Goal: Task Accomplishment & Management: Complete application form

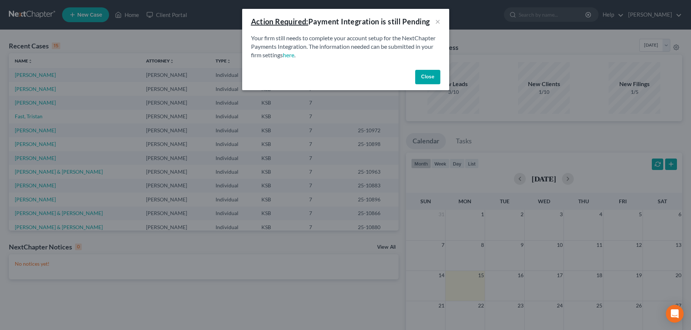
click at [436, 76] on button "Close" at bounding box center [427, 77] width 25 height 15
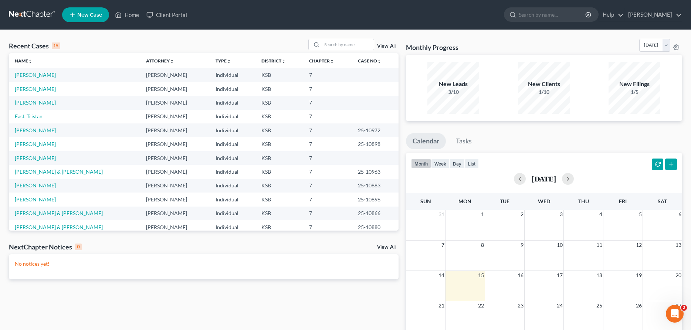
click at [41, 85] on td "[PERSON_NAME]" at bounding box center [74, 89] width 131 height 14
click at [41, 87] on link "[PERSON_NAME]" at bounding box center [35, 89] width 41 height 6
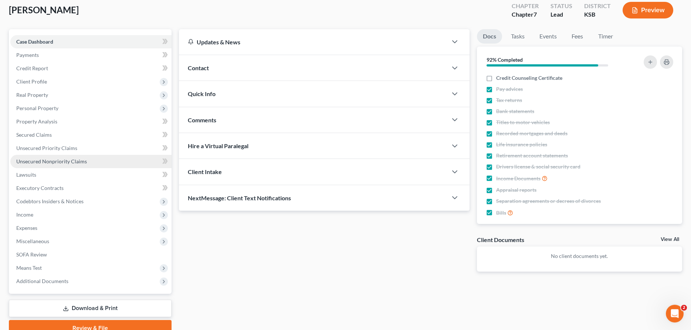
scroll to position [38, 0]
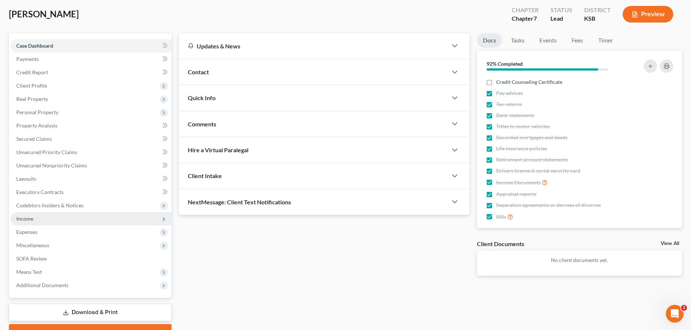
click at [30, 218] on span "Income" at bounding box center [24, 219] width 17 height 6
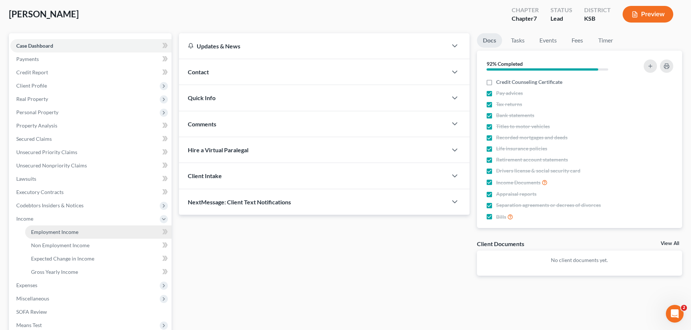
click at [44, 228] on link "Employment Income" at bounding box center [98, 232] width 146 height 13
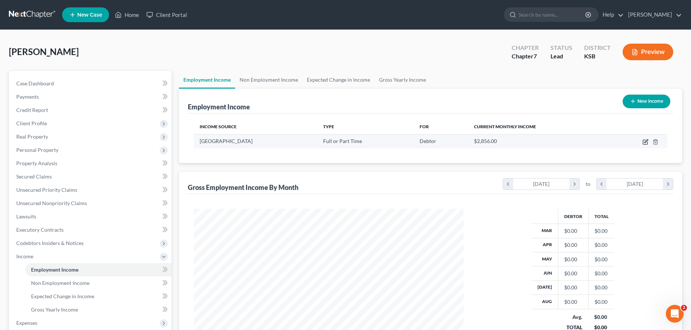
click at [645, 141] on icon "button" at bounding box center [646, 142] width 6 height 6
select select "0"
select select "17"
select select "1"
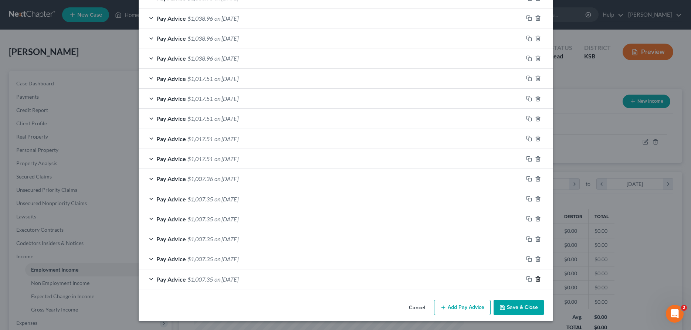
click at [539, 278] on icon "button" at bounding box center [537, 279] width 3 height 5
click at [537, 279] on icon "button" at bounding box center [538, 280] width 6 height 6
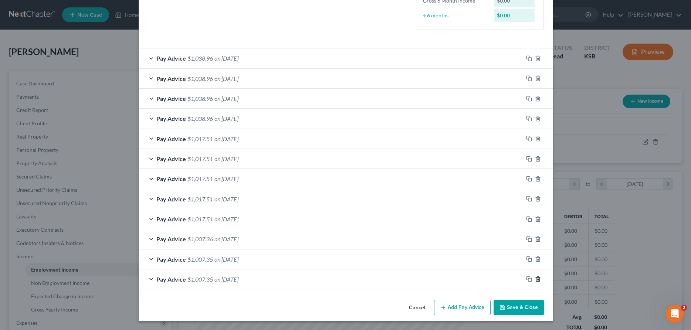
click at [537, 279] on icon "button" at bounding box center [538, 279] width 6 height 6
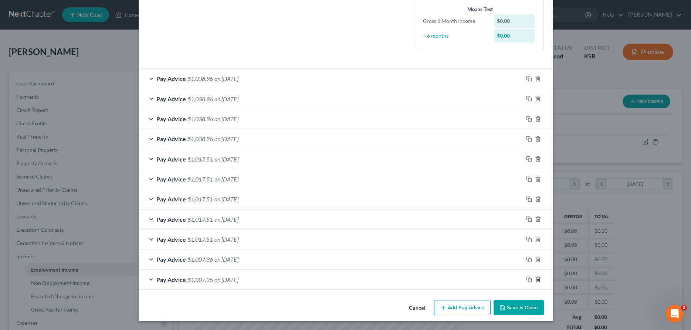
click at [537, 279] on icon "button" at bounding box center [538, 280] width 6 height 6
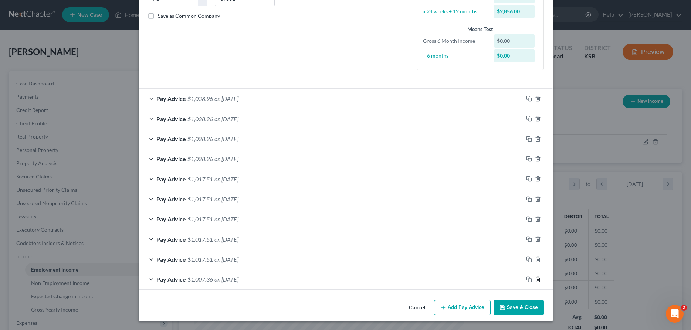
click at [537, 279] on icon "button" at bounding box center [538, 280] width 6 height 6
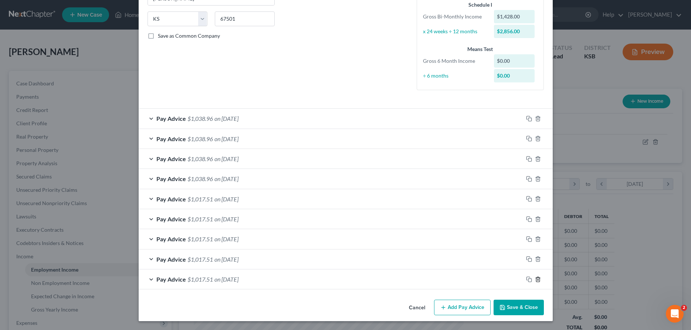
click at [537, 279] on icon "button" at bounding box center [538, 280] width 6 height 6
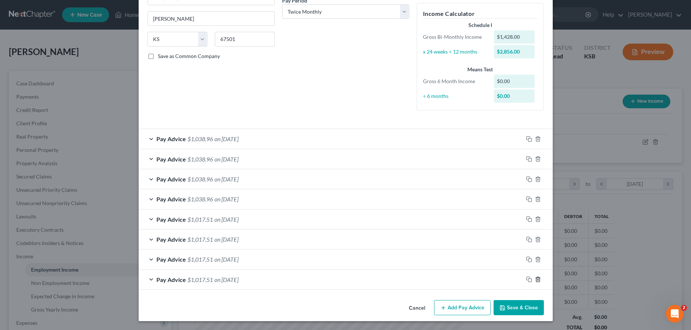
click at [537, 279] on icon "button" at bounding box center [538, 280] width 6 height 6
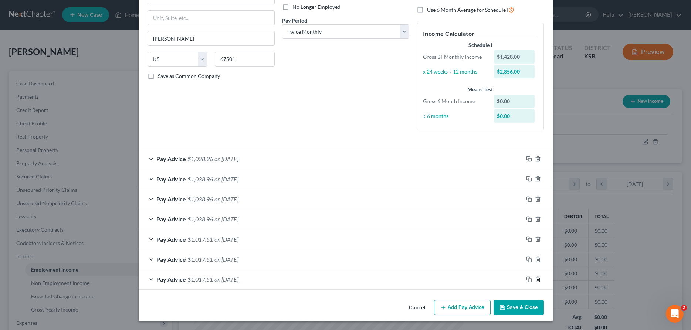
click at [537, 279] on icon "button" at bounding box center [538, 280] width 6 height 6
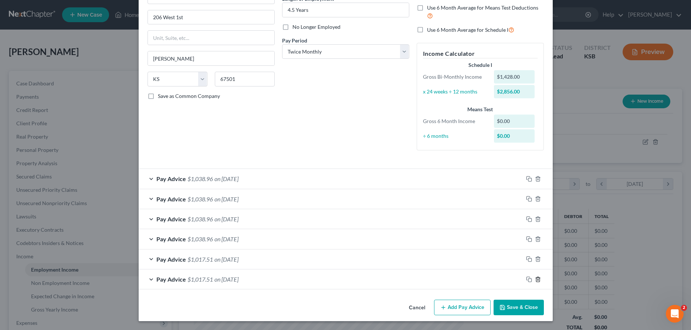
click at [537, 279] on icon "button" at bounding box center [538, 280] width 6 height 6
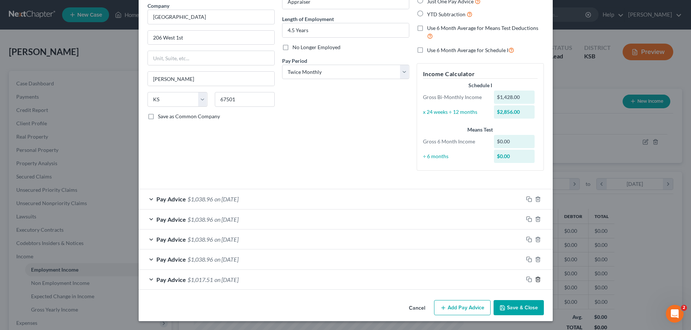
click at [537, 279] on icon "button" at bounding box center [538, 280] width 6 height 6
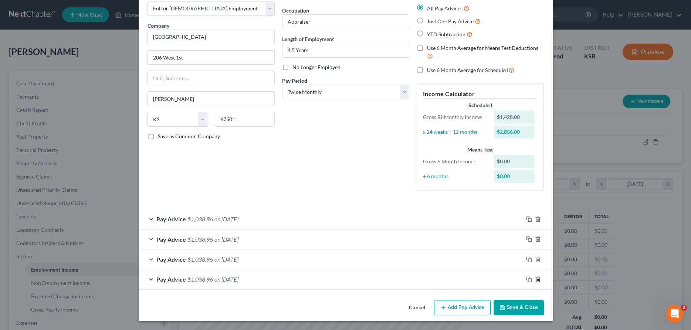
click at [537, 279] on icon "button" at bounding box center [538, 280] width 6 height 6
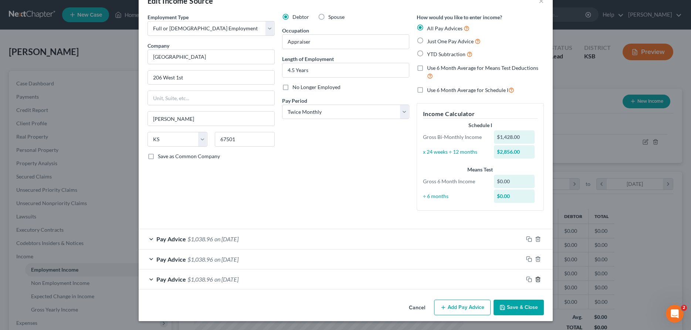
click at [537, 279] on icon "button" at bounding box center [538, 280] width 6 height 6
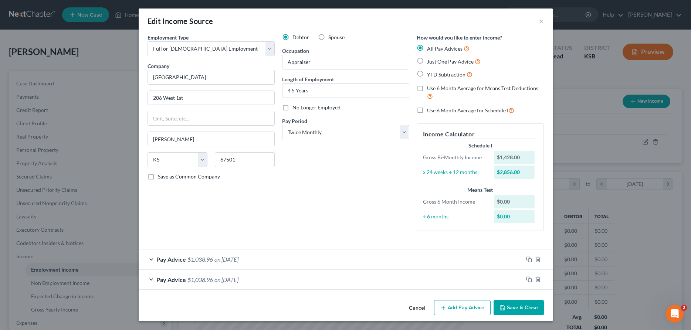
scroll to position [1, 0]
click at [537, 279] on icon "button" at bounding box center [538, 280] width 6 height 6
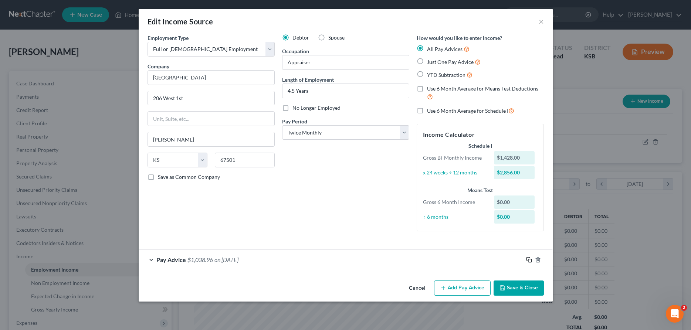
click at [530, 260] on icon "button" at bounding box center [529, 260] width 6 height 6
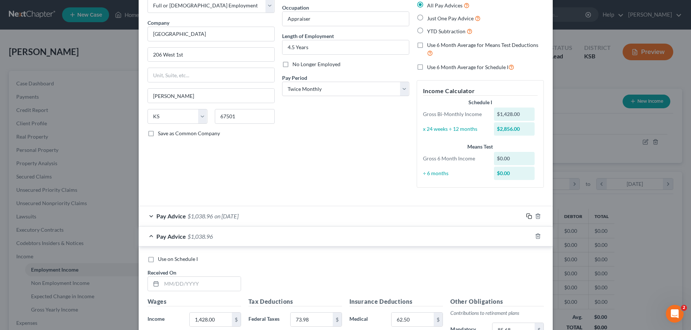
scroll to position [75, 0]
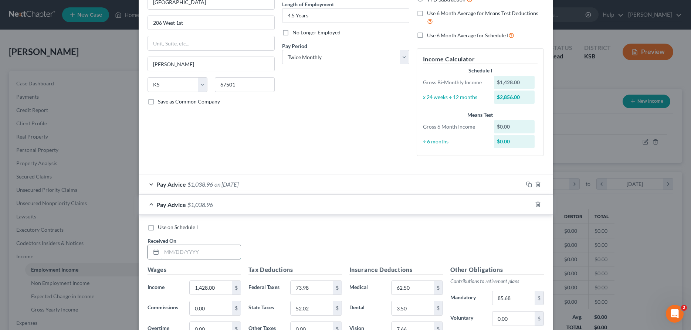
click at [219, 253] on input "text" at bounding box center [201, 252] width 79 height 14
type input "[DATE]"
click at [217, 287] on input "1,428.00" at bounding box center [211, 288] width 42 height 14
type input "1,481.60"
click at [335, 289] on div "$" at bounding box center [337, 288] width 9 height 14
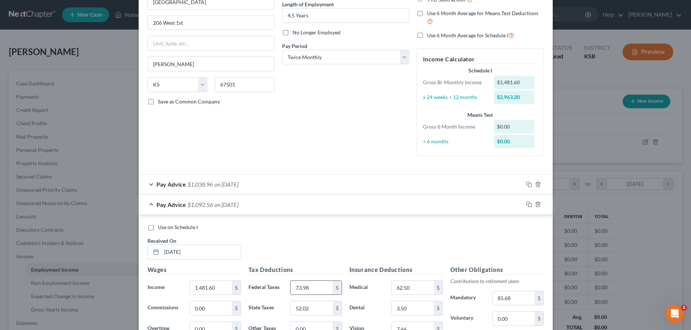
drag, startPoint x: 335, startPoint y: 289, endPoint x: 314, endPoint y: 288, distance: 20.4
click at [316, 289] on div "73.98 $" at bounding box center [315, 288] width 51 height 15
click at [314, 288] on input "73.98" at bounding box center [312, 288] width 42 height 14
type input "88.90"
type input "55.10"
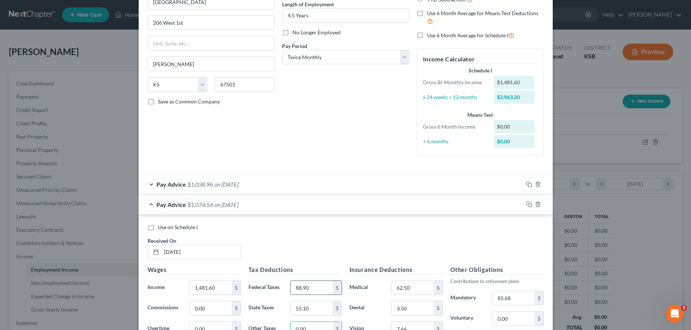
scroll to position [223, 0]
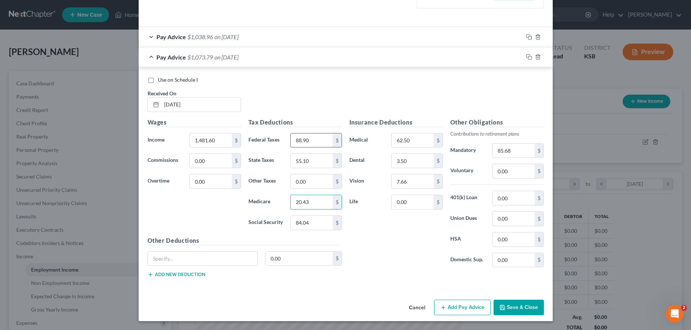
type input "20.43"
type input "87.39"
click at [419, 144] on input "62.50" at bounding box center [413, 141] width 42 height 14
click at [528, 151] on input "85.68" at bounding box center [514, 151] width 42 height 14
type input "88.90"
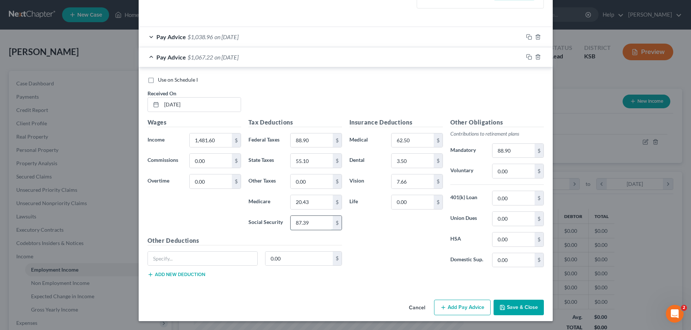
drag, startPoint x: 318, startPoint y: 222, endPoint x: 246, endPoint y: 222, distance: 71.4
click at [291, 222] on input "87.39" at bounding box center [312, 223] width 42 height 14
type input "80.07"
click at [530, 56] on rect "button" at bounding box center [530, 57] width 3 height 3
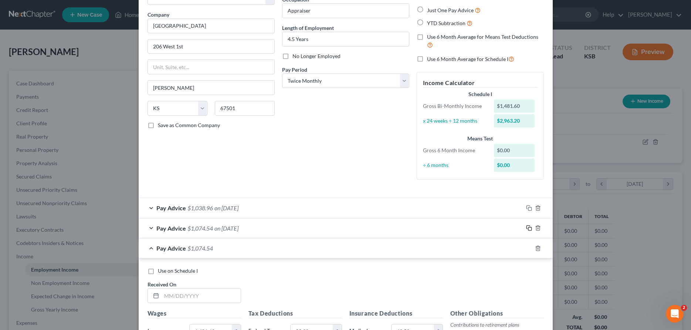
scroll to position [127, 0]
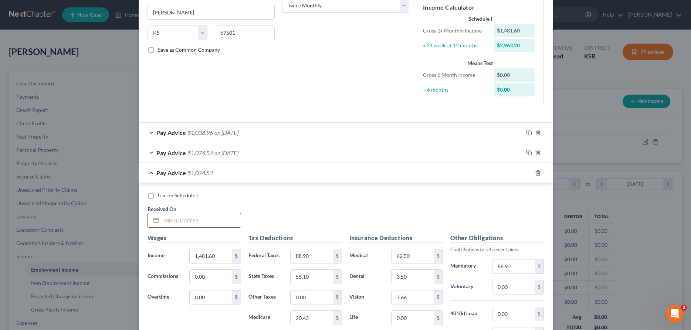
click at [192, 218] on input "text" at bounding box center [201, 220] width 79 height 14
type input "[DATE]"
click at [218, 261] on input "1,481.60" at bounding box center [211, 256] width 42 height 14
click at [409, 277] on input "3.50" at bounding box center [413, 277] width 42 height 14
drag, startPoint x: 416, startPoint y: 257, endPoint x: 384, endPoint y: 258, distance: 32.6
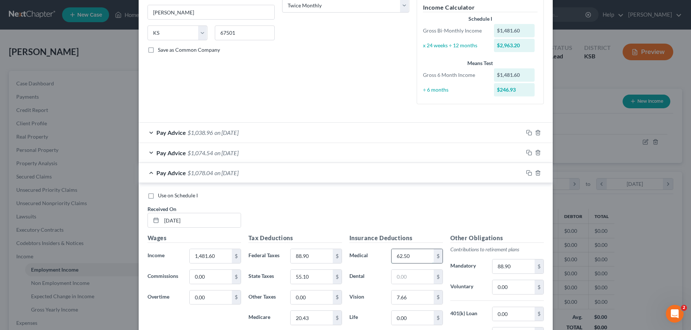
click at [392, 258] on input "62.50" at bounding box center [413, 256] width 42 height 14
click at [317, 253] on input "88.90" at bounding box center [312, 256] width 42 height 14
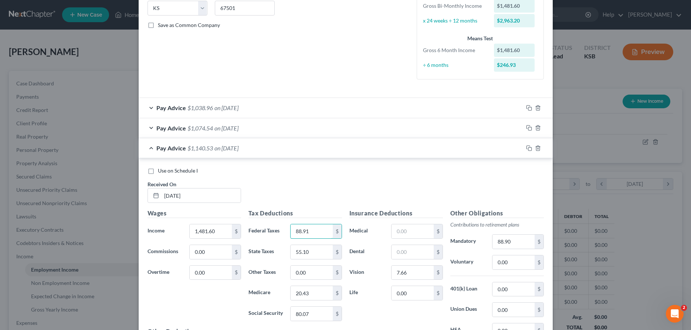
scroll to position [165, 0]
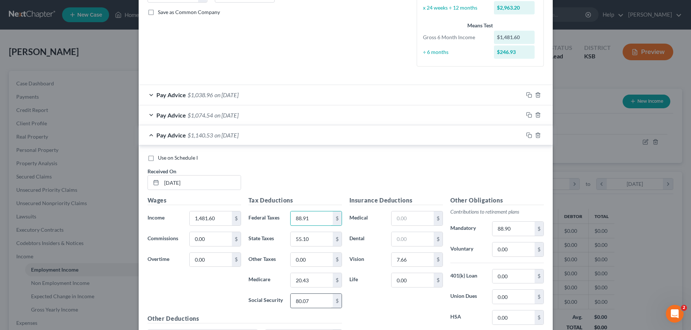
type input "88.91"
click at [324, 300] on input "80.07" at bounding box center [312, 301] width 42 height 14
click at [310, 304] on input "88.91" at bounding box center [312, 301] width 42 height 14
type input "91.96"
click at [325, 243] on input "55.10" at bounding box center [312, 239] width 42 height 14
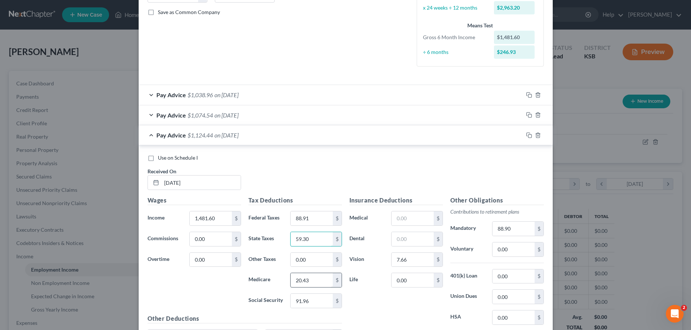
type input "59.30"
drag, startPoint x: 316, startPoint y: 282, endPoint x: 279, endPoint y: 282, distance: 36.6
click at [291, 282] on input "20.43" at bounding box center [312, 280] width 42 height 14
type input "21.51"
click at [322, 215] on input "88.91" at bounding box center [312, 219] width 42 height 14
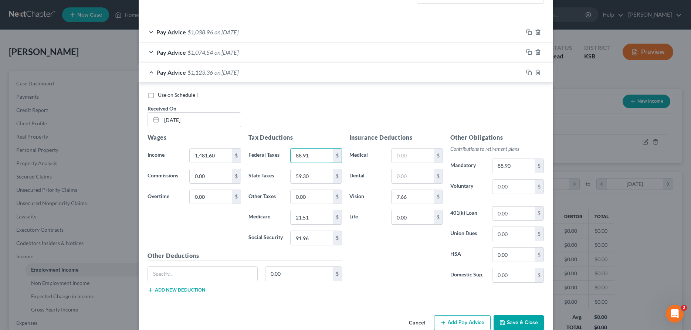
scroll to position [240, 0]
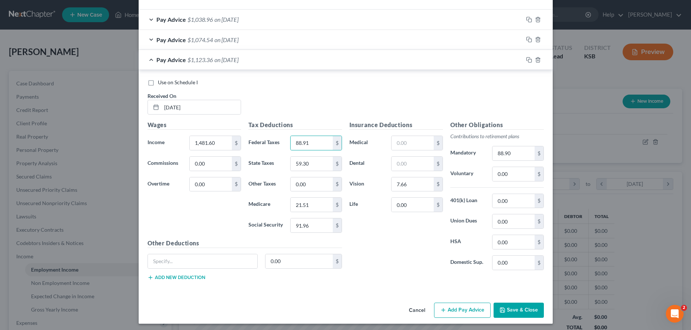
click at [448, 308] on button "Add Pay Advice" at bounding box center [462, 311] width 57 height 16
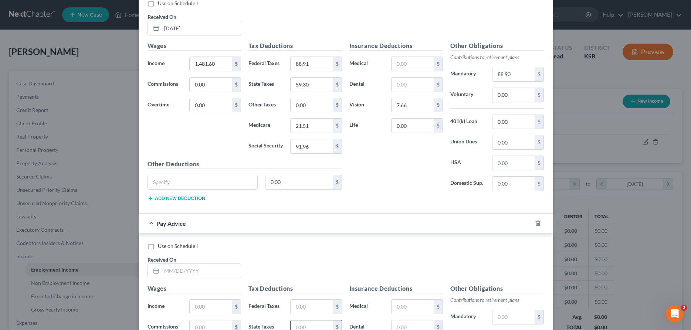
scroll to position [354, 0]
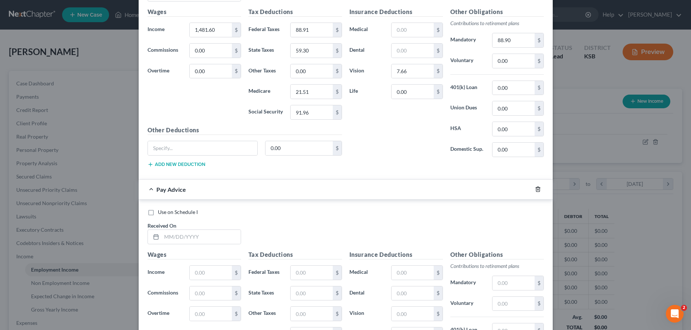
click at [536, 189] on icon "button" at bounding box center [537, 189] width 3 height 5
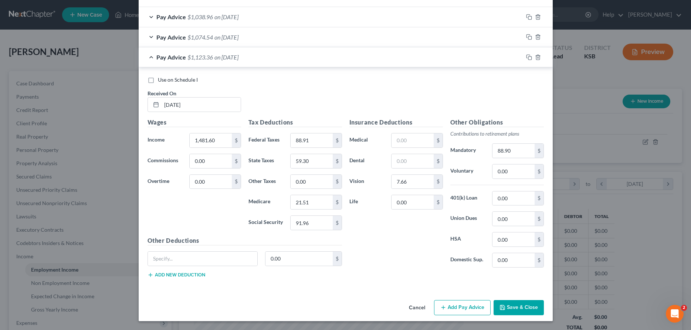
scroll to position [130, 0]
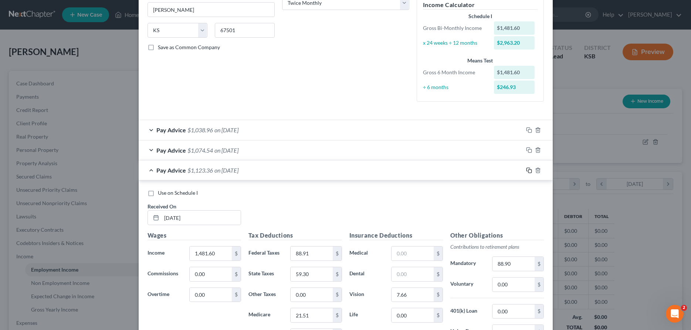
click at [529, 169] on icon "button" at bounding box center [529, 171] width 6 height 6
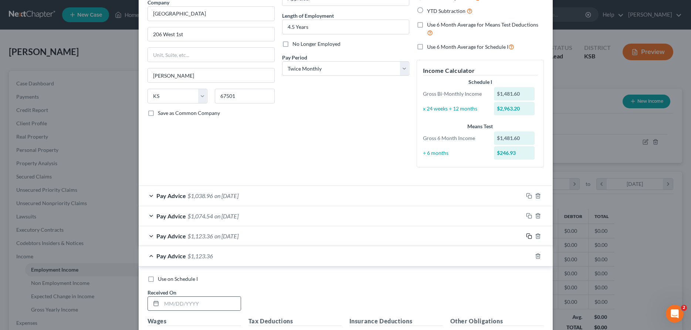
scroll to position [139, 0]
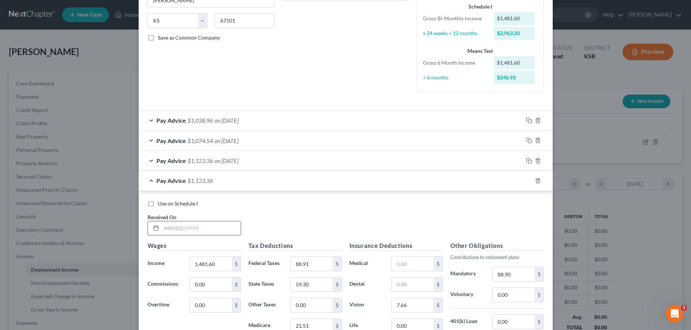
click at [226, 227] on input "text" at bounding box center [201, 229] width 79 height 14
click at [153, 159] on div "Pay Advice $1,123.36 on [DATE]" at bounding box center [331, 161] width 385 height 20
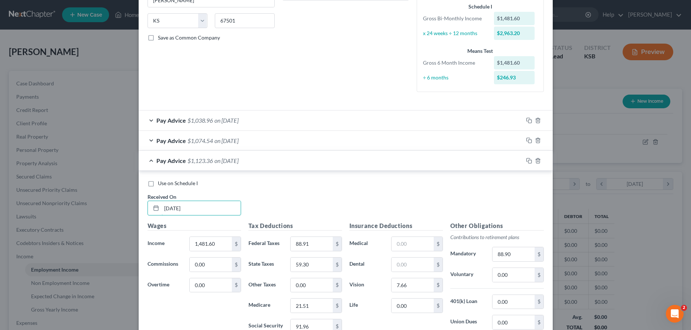
drag, startPoint x: 220, startPoint y: 213, endPoint x: 89, endPoint y: 208, distance: 131.4
click at [162, 209] on input "[DATE]" at bounding box center [201, 208] width 79 height 14
click at [150, 141] on div "Pay Advice $1,074.54 on [DATE]" at bounding box center [331, 141] width 385 height 20
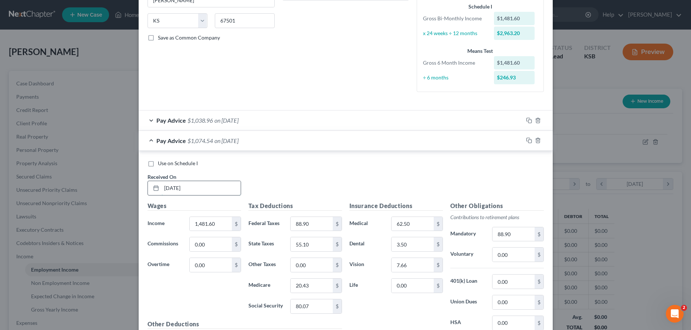
click at [195, 190] on input "[DATE]" at bounding box center [201, 188] width 79 height 14
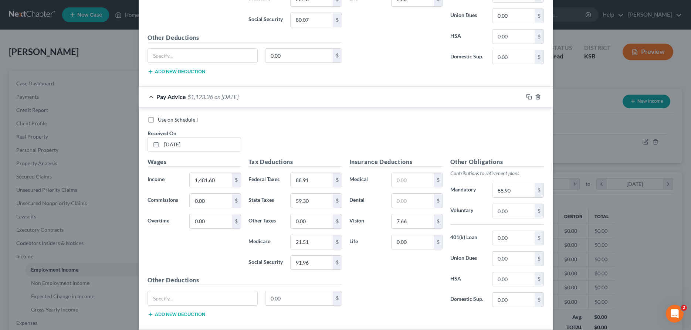
scroll to position [554, 0]
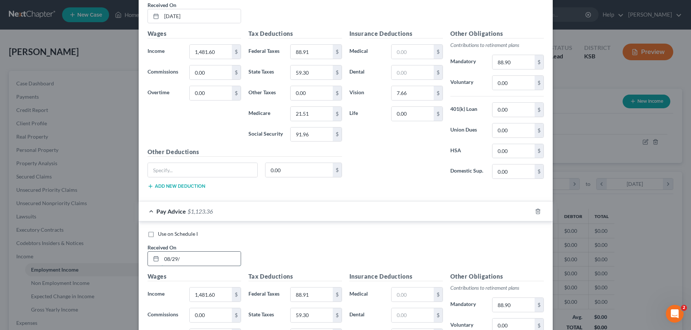
drag, startPoint x: 209, startPoint y: 257, endPoint x: 87, endPoint y: 261, distance: 122.5
click at [162, 262] on input "08/29/" at bounding box center [201, 259] width 79 height 14
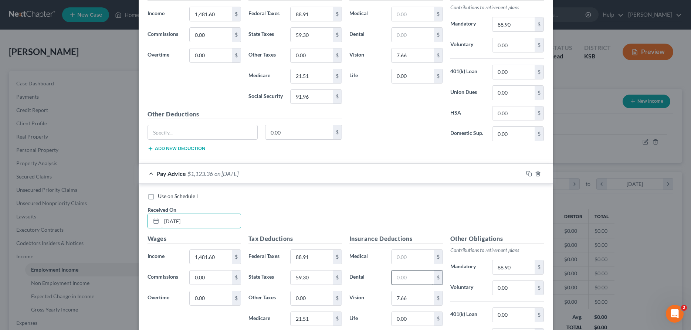
type input "[DATE]"
click at [411, 276] on input "text" at bounding box center [413, 278] width 42 height 14
type input "3.50"
click at [408, 258] on input "text" at bounding box center [413, 257] width 42 height 14
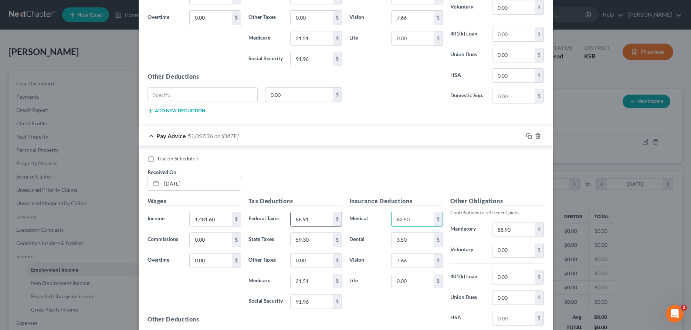
type input "62.50"
drag, startPoint x: 291, startPoint y: 224, endPoint x: 263, endPoint y: 226, distance: 28.2
click at [291, 226] on input "88.91" at bounding box center [312, 219] width 42 height 14
type input "80.07"
type input "55.10"
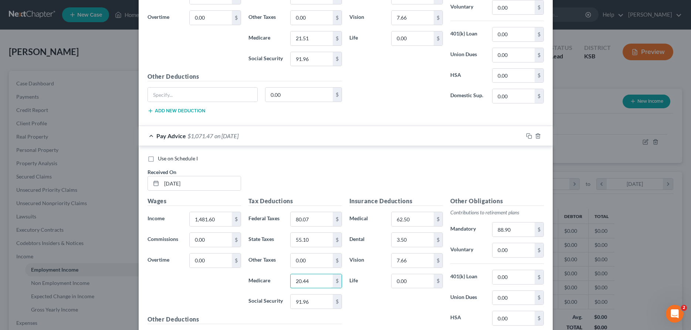
type input "20.44"
type input "87.39"
click at [530, 133] on div at bounding box center [538, 136] width 30 height 12
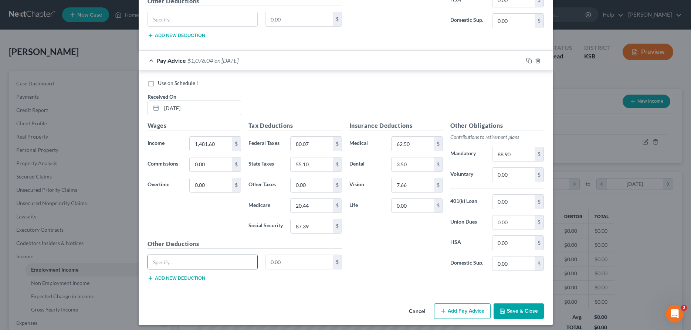
scroll to position [709, 0]
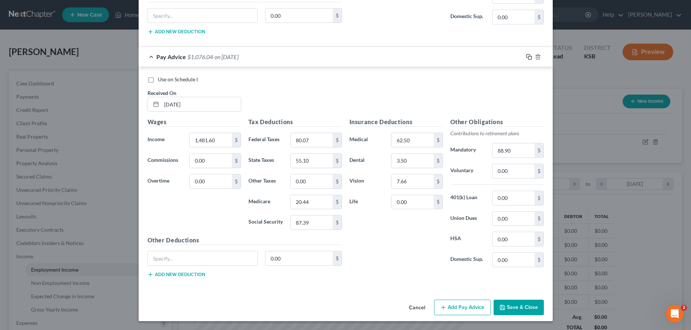
drag, startPoint x: 530, startPoint y: 57, endPoint x: 454, endPoint y: 142, distance: 113.7
click at [529, 57] on icon "button" at bounding box center [529, 57] width 6 height 6
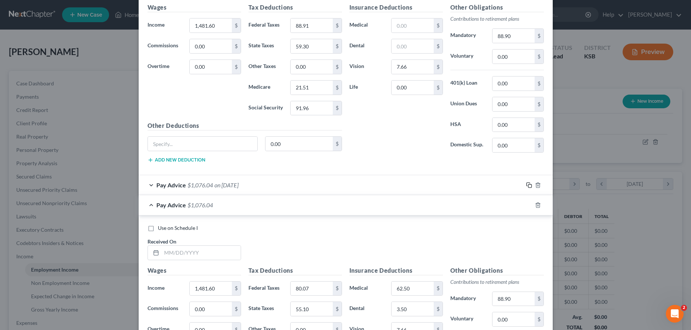
scroll to position [634, 0]
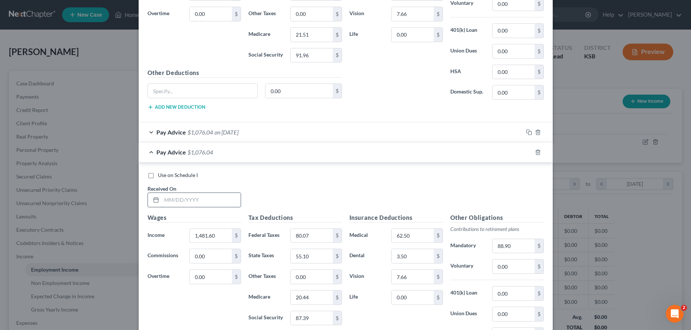
click at [228, 201] on input "text" at bounding box center [201, 200] width 79 height 14
type input "[DATE]"
click at [530, 152] on rect "button" at bounding box center [530, 153] width 3 height 3
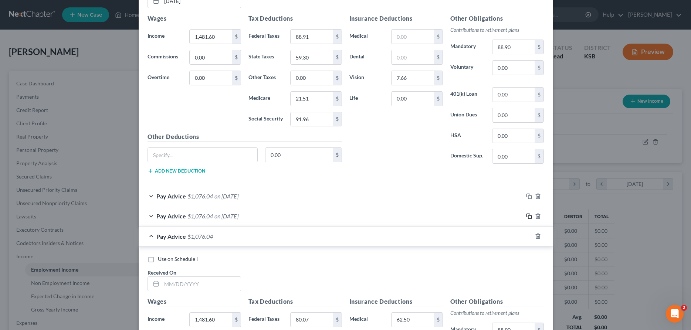
scroll to position [579, 0]
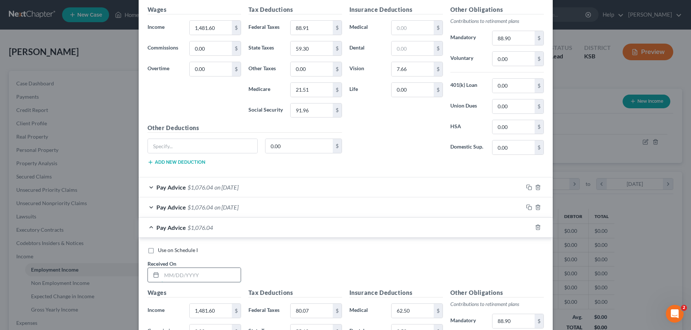
click at [189, 279] on input "text" at bounding box center [201, 275] width 79 height 14
type input "[DATE]"
click at [530, 227] on icon "button" at bounding box center [529, 228] width 6 height 6
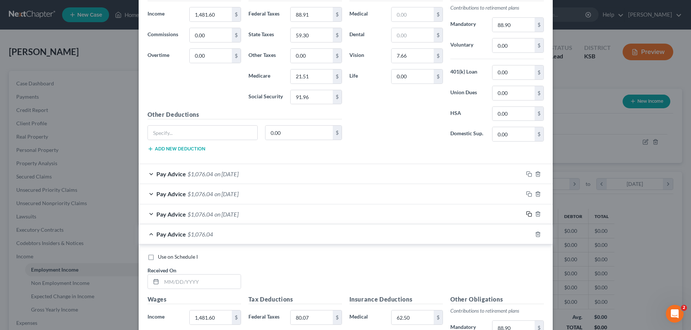
scroll to position [608, 0]
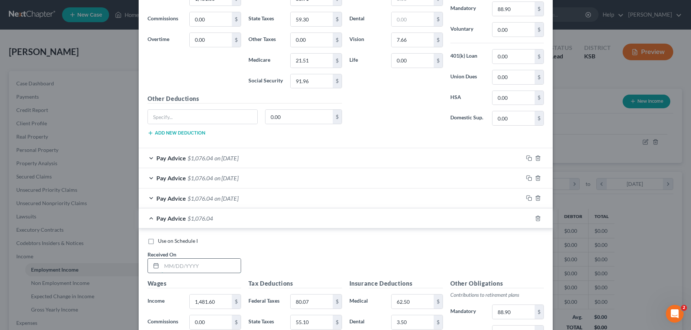
click at [217, 270] on input "text" at bounding box center [201, 266] width 79 height 14
type input "[DATE]"
click at [528, 217] on icon "button" at bounding box center [529, 219] width 6 height 6
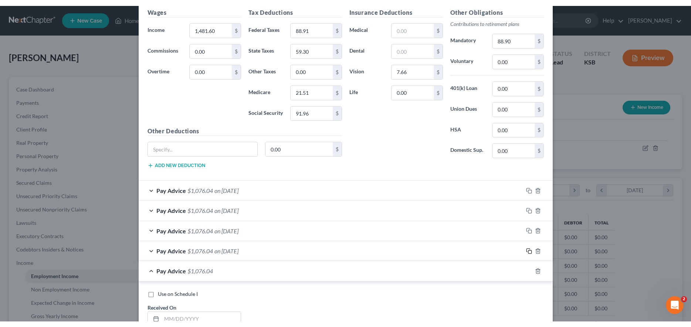
scroll to position [805, 0]
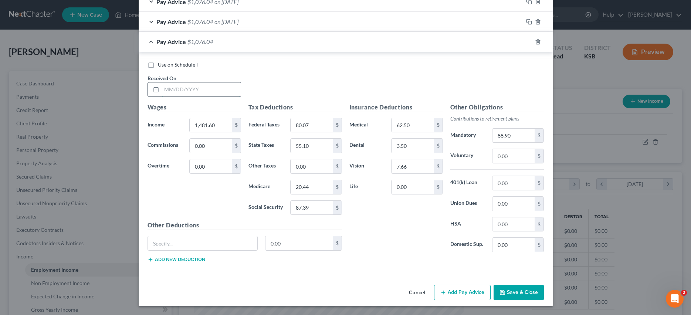
click at [169, 92] on input "text" at bounding box center [201, 89] width 79 height 14
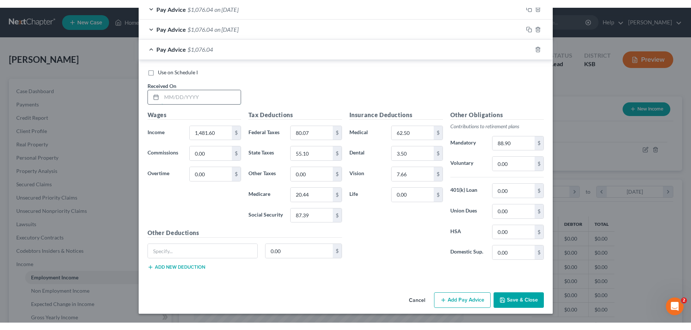
scroll to position [789, 0]
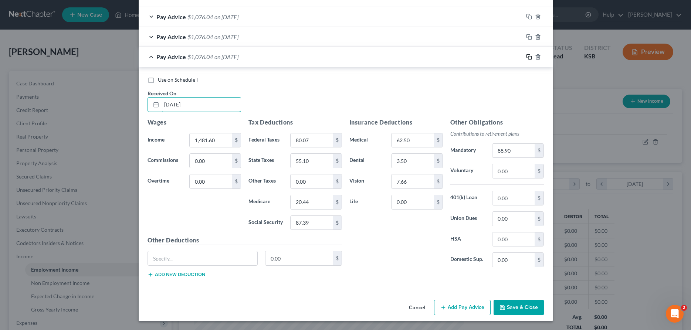
type input "[DATE]"
click at [529, 56] on rect "button" at bounding box center [530, 57] width 3 height 3
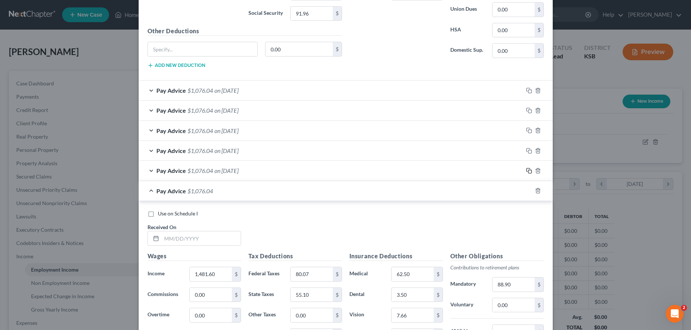
scroll to position [676, 0]
click at [203, 239] on input "text" at bounding box center [201, 238] width 79 height 14
type input "[DATE]"
click at [529, 191] on rect "button" at bounding box center [530, 190] width 3 height 3
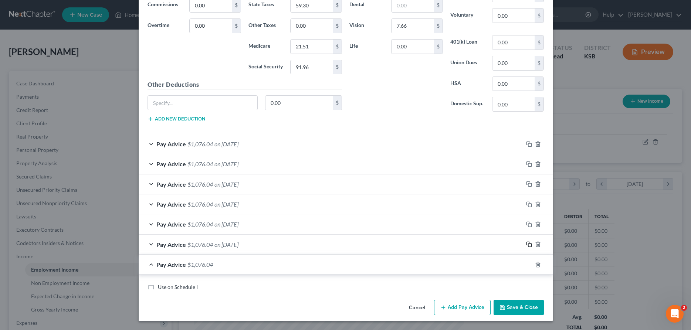
scroll to position [621, 0]
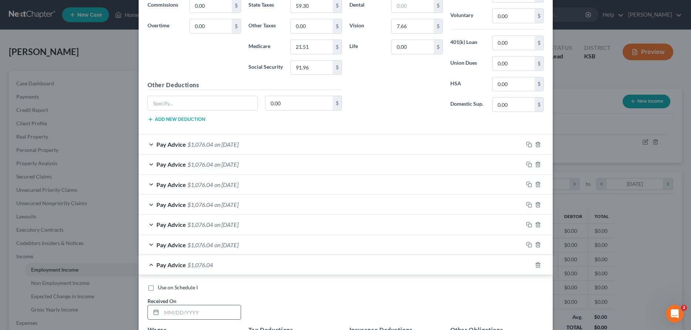
click at [212, 315] on input "text" at bounding box center [201, 313] width 79 height 14
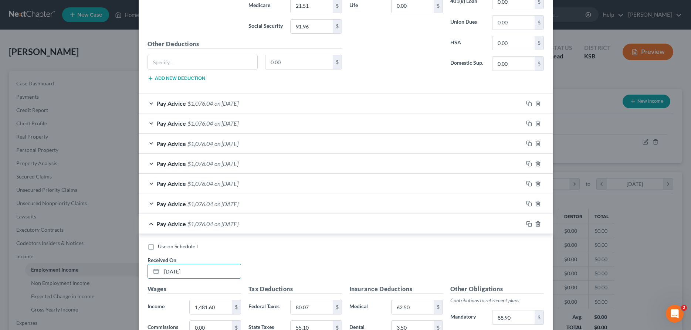
scroll to position [697, 0]
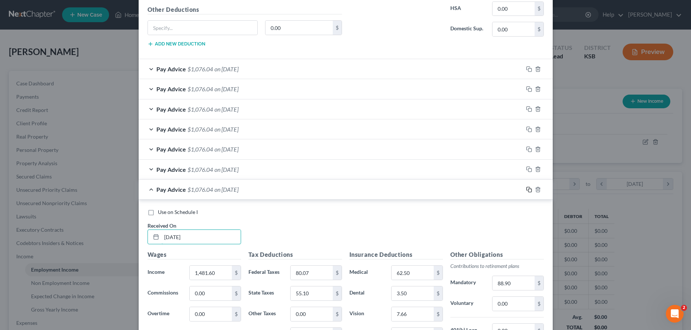
type input "[DATE]"
click at [527, 189] on icon "button" at bounding box center [529, 190] width 6 height 6
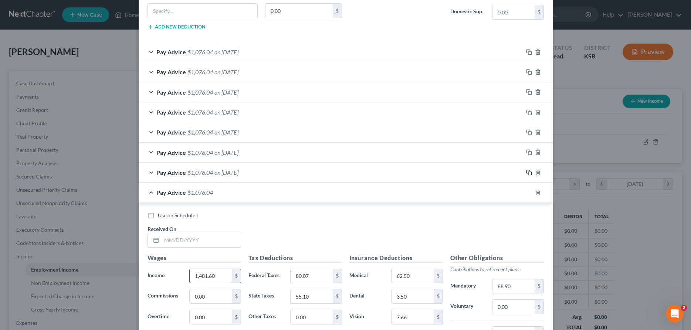
scroll to position [717, 0]
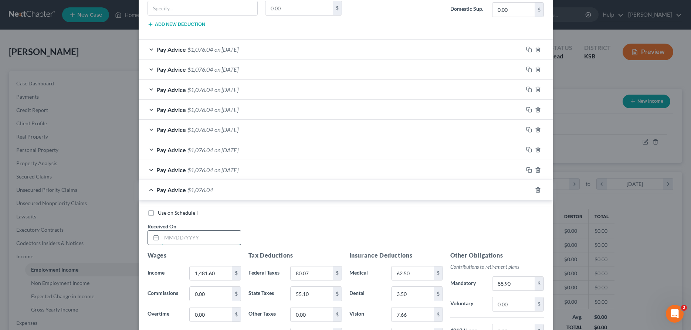
click at [207, 243] on input "text" at bounding box center [201, 238] width 79 height 14
type input "[DATE]"
click at [530, 190] on icon "button" at bounding box center [529, 190] width 6 height 6
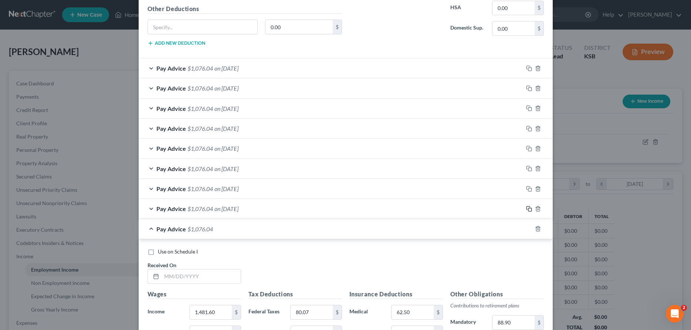
scroll to position [736, 0]
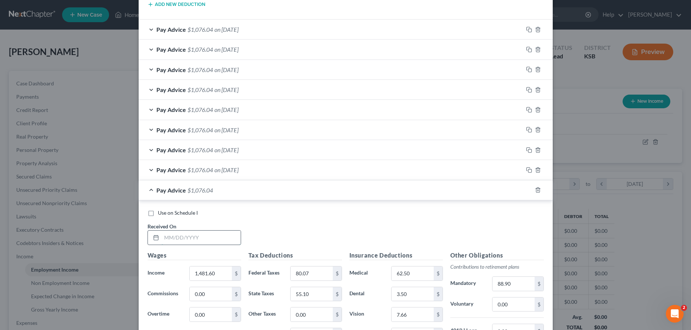
click at [224, 241] on input "text" at bounding box center [201, 238] width 79 height 14
type input "[DATE]"
click at [527, 189] on icon "button" at bounding box center [529, 190] width 6 height 6
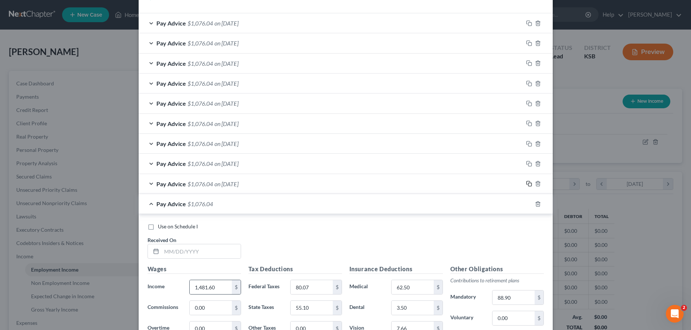
scroll to position [756, 0]
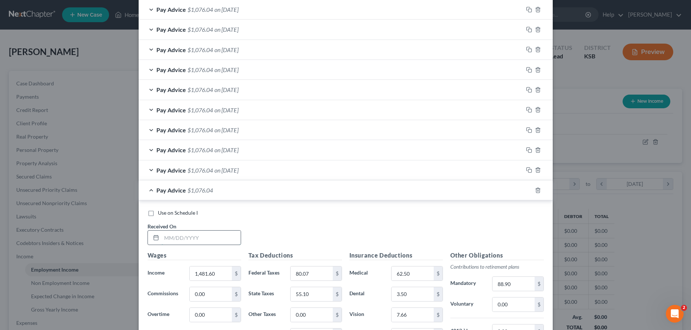
click at [220, 239] on input "text" at bounding box center [201, 238] width 79 height 14
type input "[DATE]"
click at [220, 270] on input "1,481.60" at bounding box center [211, 274] width 42 height 14
type input "1,427.99"
click at [310, 276] on input "80.07" at bounding box center [312, 274] width 42 height 14
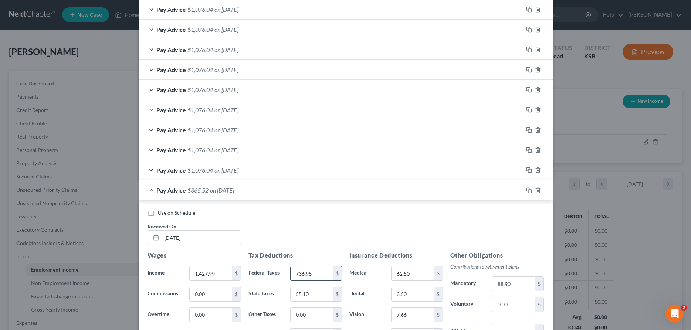
type input "736.98"
type input "52.02"
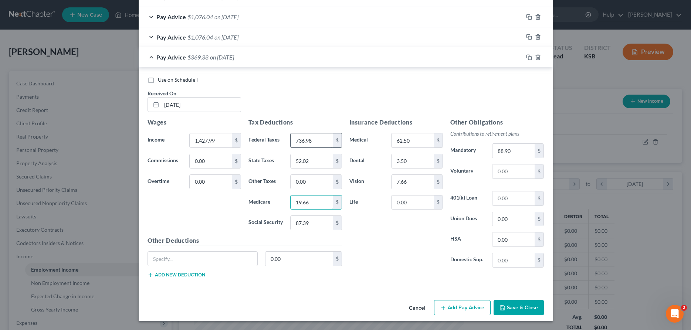
type input "19.66"
type input "84.04"
click at [313, 144] on input "736.98" at bounding box center [312, 141] width 42 height 14
type input "73.98"
click at [430, 141] on input "62.50" at bounding box center [413, 141] width 42 height 14
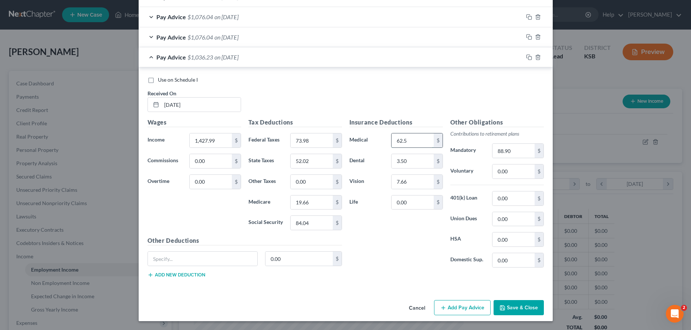
type input "62.50"
click at [530, 152] on input "88.90" at bounding box center [514, 151] width 42 height 14
type input "85.68"
click at [528, 58] on icon "button" at bounding box center [529, 57] width 6 height 6
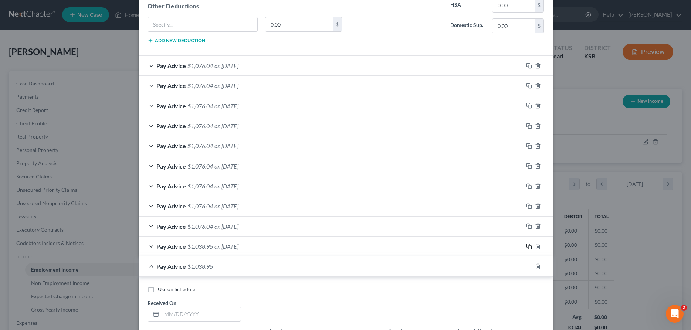
scroll to position [738, 0]
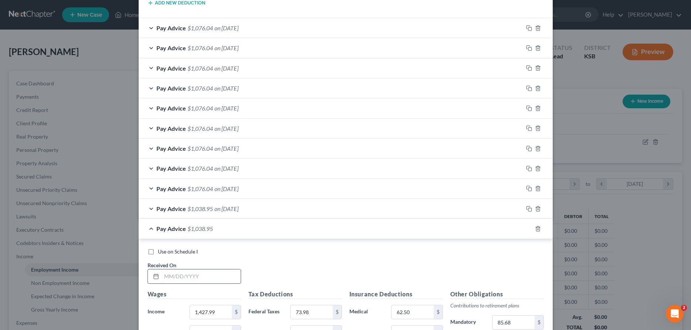
click at [189, 278] on input "text" at bounding box center [201, 277] width 79 height 14
type input "[DATE]"
drag, startPoint x: 530, startPoint y: 229, endPoint x: 465, endPoint y: 231, distance: 65.9
click at [530, 229] on icon "button" at bounding box center [529, 229] width 6 height 6
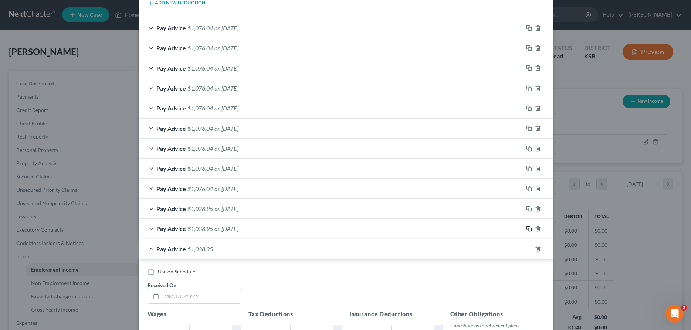
scroll to position [776, 0]
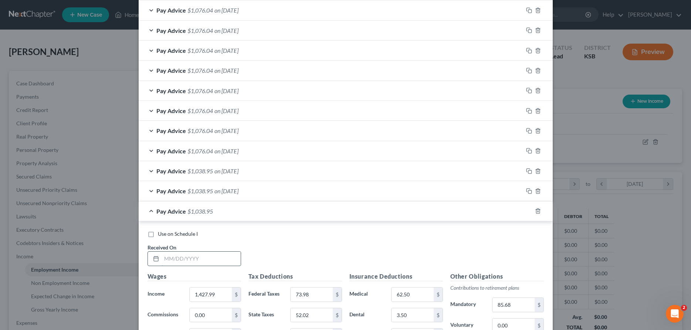
click at [235, 260] on input "text" at bounding box center [201, 259] width 79 height 14
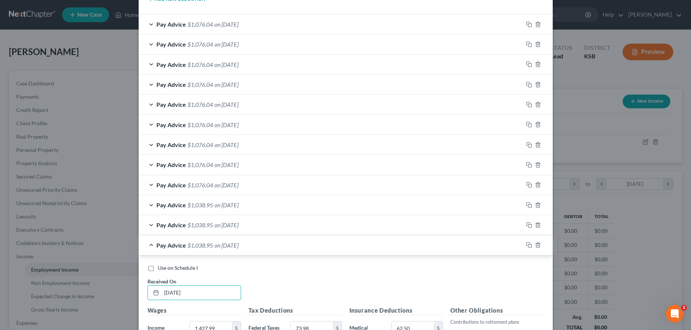
scroll to position [930, 0]
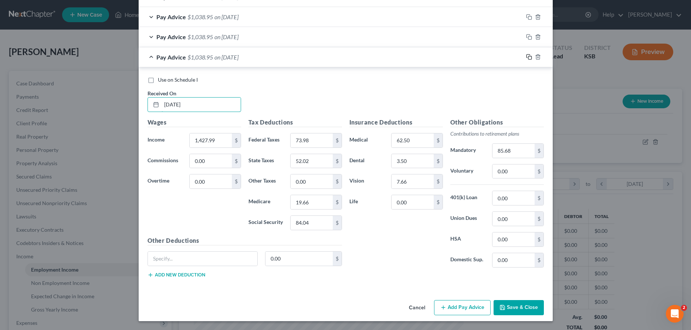
type input "[DATE]"
click at [529, 58] on icon "button" at bounding box center [529, 57] width 6 height 6
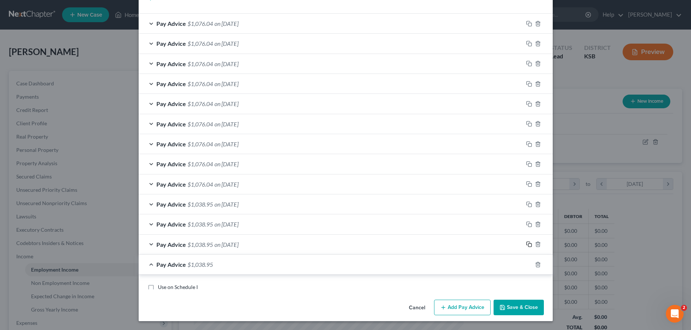
scroll to position [759, 0]
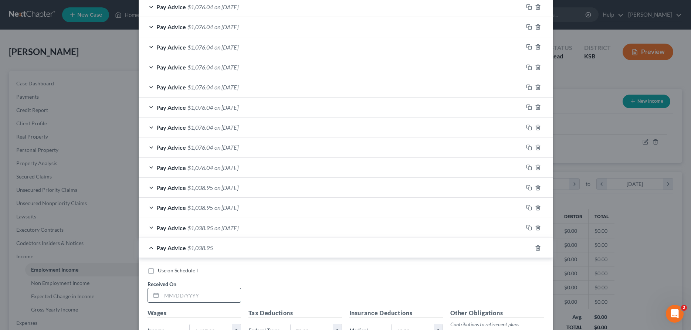
click at [172, 299] on input "text" at bounding box center [201, 296] width 79 height 14
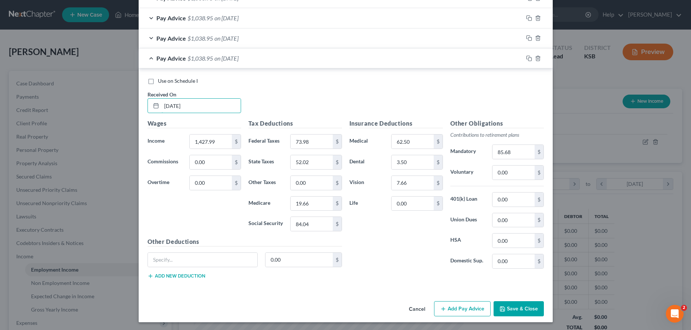
scroll to position [950, 0]
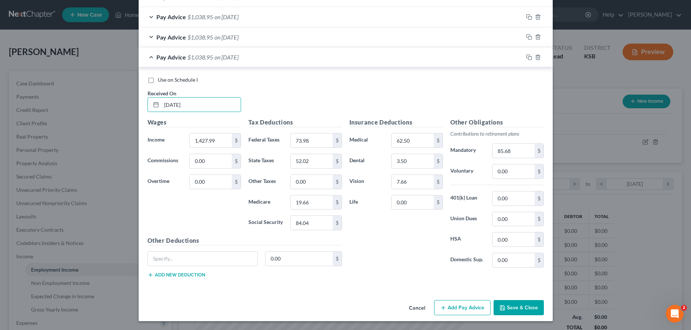
type input "[DATE]"
click at [512, 306] on button "Save & Close" at bounding box center [519, 308] width 50 height 16
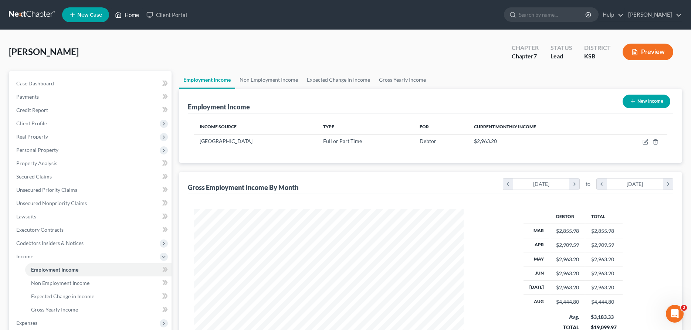
click at [126, 16] on link "Home" at bounding box center [126, 14] width 31 height 13
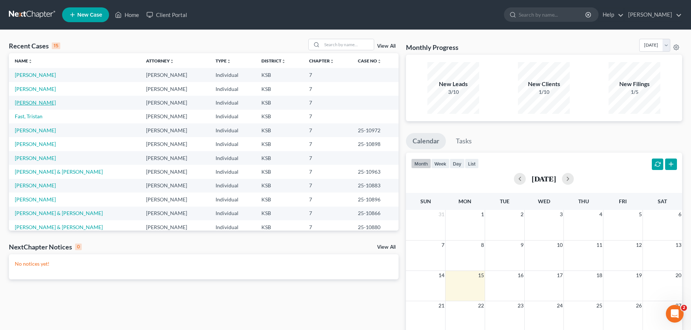
click at [36, 103] on link "[PERSON_NAME]" at bounding box center [35, 103] width 41 height 6
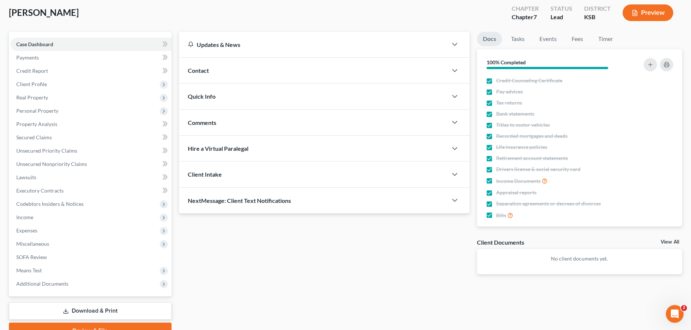
scroll to position [75, 0]
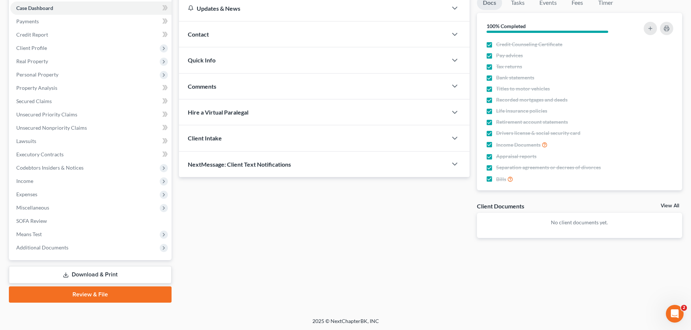
click at [119, 293] on link "Review & File" at bounding box center [90, 295] width 163 height 16
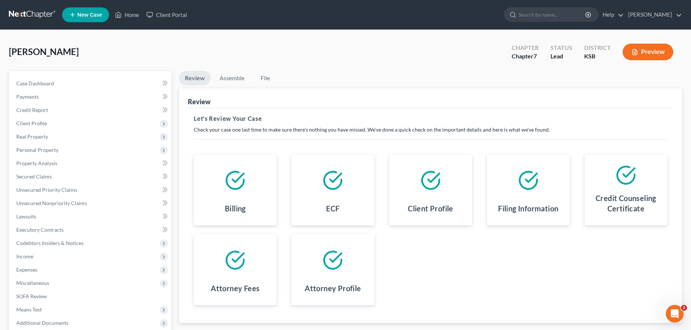
scroll to position [75, 0]
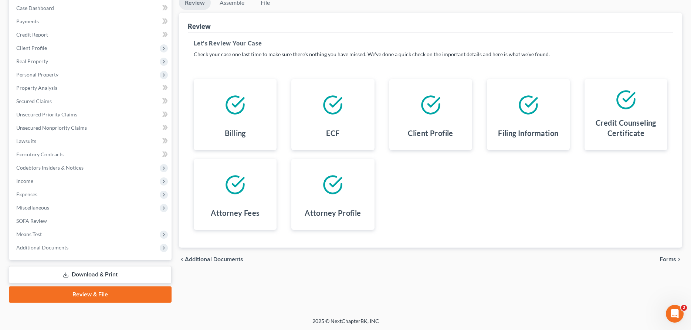
click at [668, 259] on span "Forms" at bounding box center [668, 260] width 17 height 6
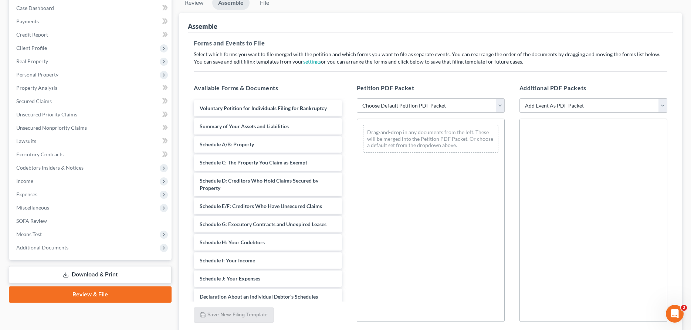
click at [357, 98] on select "Choose Default Petition PDF Packet Complete Bankruptcy Petition (all forms and …" at bounding box center [431, 105] width 148 height 15
select select "2"
click option "District of [US_STATE]" at bounding box center [0, 0] width 0 height 0
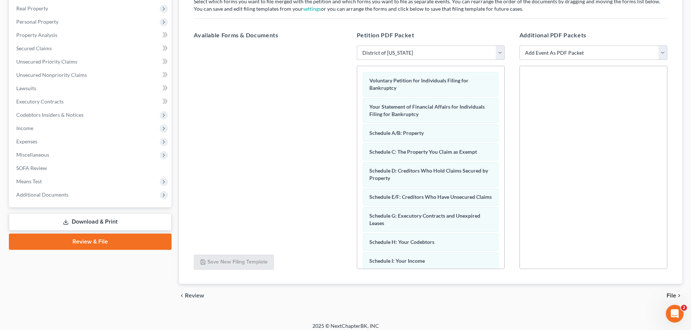
scroll to position [134, 0]
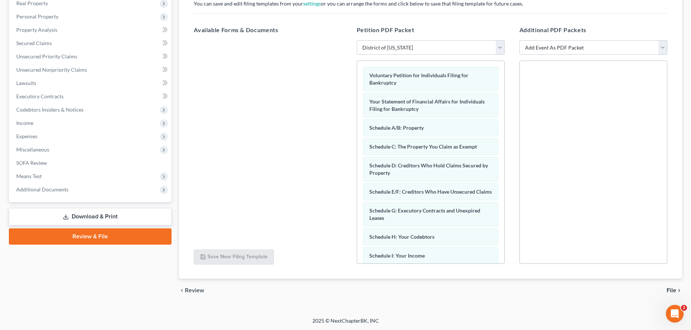
click at [668, 291] on span "File" at bounding box center [672, 291] width 10 height 6
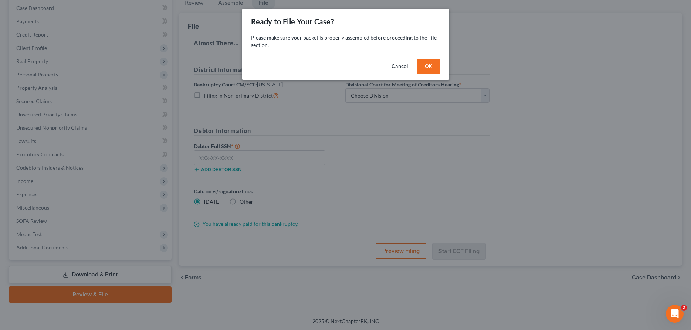
click at [424, 65] on button "OK" at bounding box center [429, 66] width 24 height 15
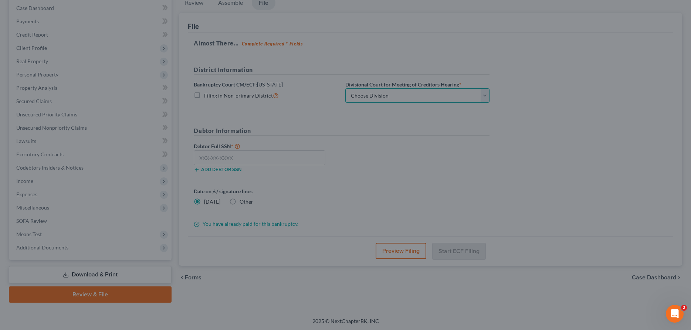
click at [345, 88] on select "Choose Division [US_STATE][GEOGRAPHIC_DATA] [GEOGRAPHIC_DATA] [GEOGRAPHIC_DATA]" at bounding box center [417, 95] width 144 height 15
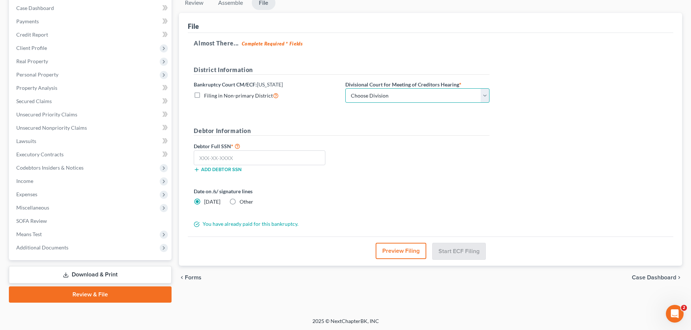
select select "2"
click option "Wichita" at bounding box center [0, 0] width 0 height 0
click at [258, 152] on input "text" at bounding box center [260, 158] width 132 height 15
type input "512-68-7705"
click at [458, 246] on button "Start ECF Filing" at bounding box center [459, 251] width 53 height 16
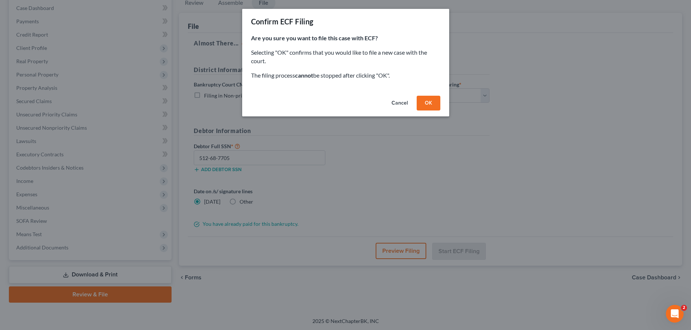
click at [433, 98] on button "OK" at bounding box center [429, 103] width 24 height 15
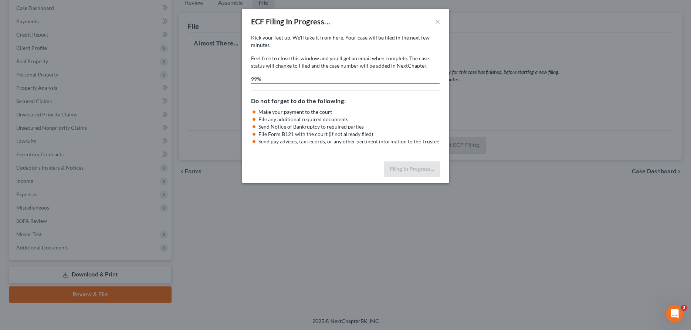
select select "2"
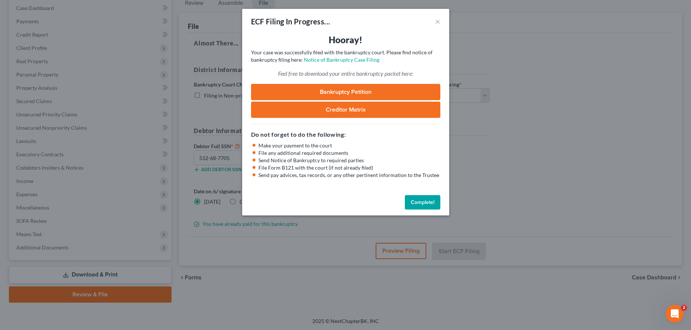
click at [432, 199] on button "Complete!" at bounding box center [423, 202] width 36 height 15
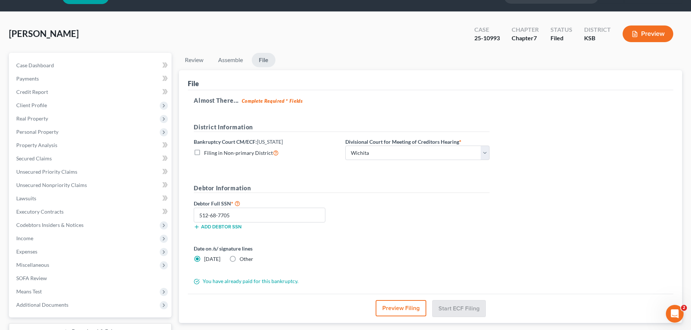
scroll to position [0, 0]
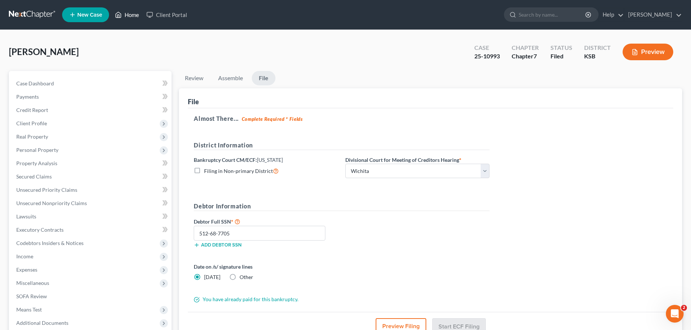
click at [137, 16] on link "Home" at bounding box center [126, 14] width 31 height 13
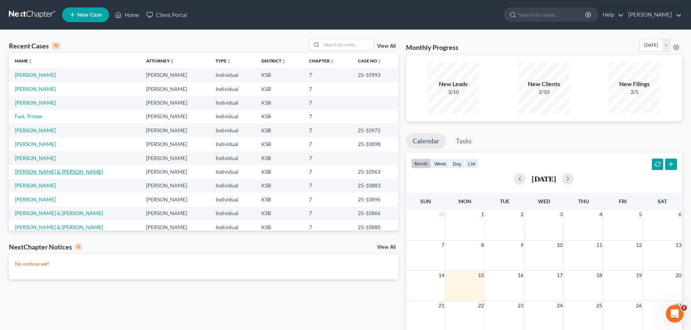
click at [33, 171] on link "[PERSON_NAME] & [PERSON_NAME]" at bounding box center [59, 172] width 88 height 6
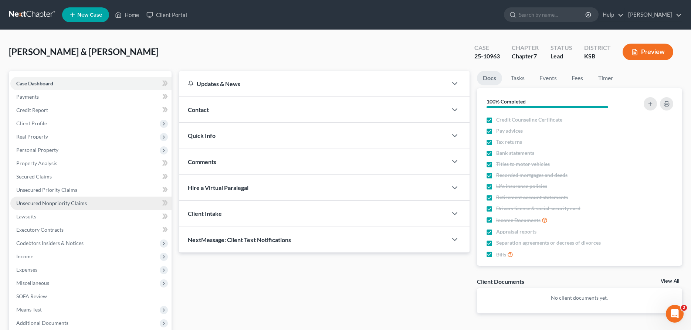
click at [42, 203] on span "Unsecured Nonpriority Claims" at bounding box center [51, 203] width 71 height 6
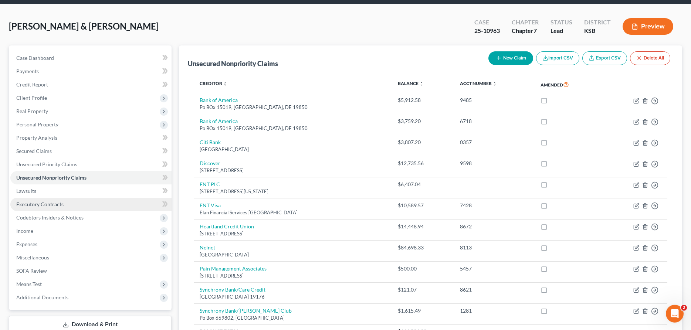
scroll to position [25, 0]
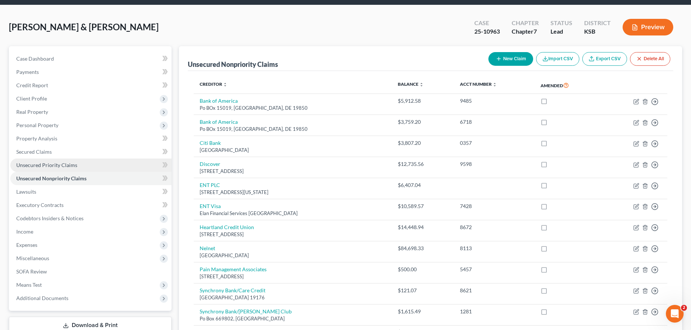
click at [63, 164] on span "Unsecured Priority Claims" at bounding box center [46, 165] width 61 height 6
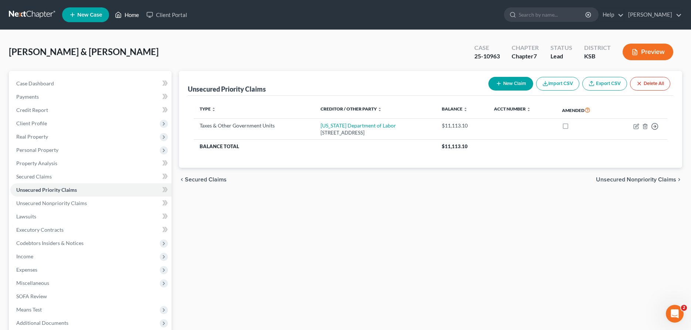
click at [130, 18] on link "Home" at bounding box center [126, 14] width 31 height 13
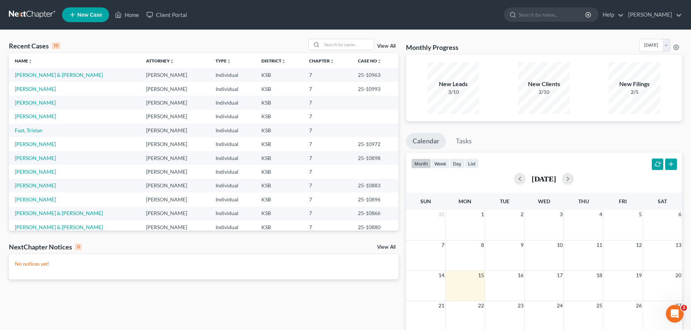
click at [29, 86] on td "[PERSON_NAME]" at bounding box center [74, 89] width 131 height 14
click at [45, 89] on link "[PERSON_NAME]" at bounding box center [35, 89] width 41 height 6
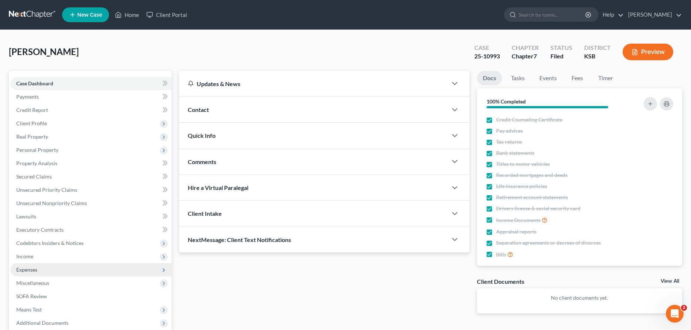
click at [61, 266] on span "Expenses" at bounding box center [90, 269] width 161 height 13
click at [65, 289] on link "Home" at bounding box center [98, 283] width 146 height 13
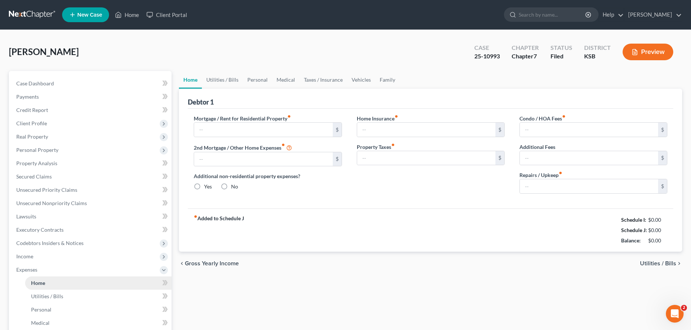
type input "725.00"
type input "0.00"
radio input "true"
type input "50.00"
type input "0.00"
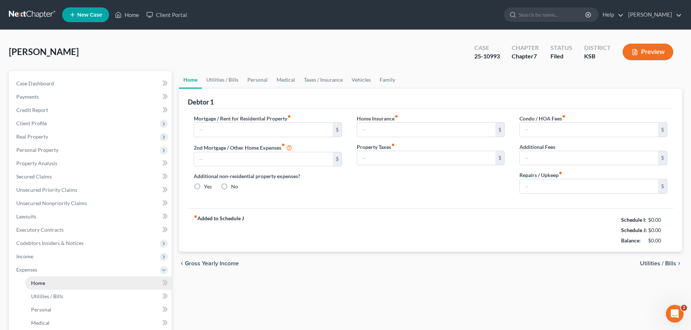
type input "0.00"
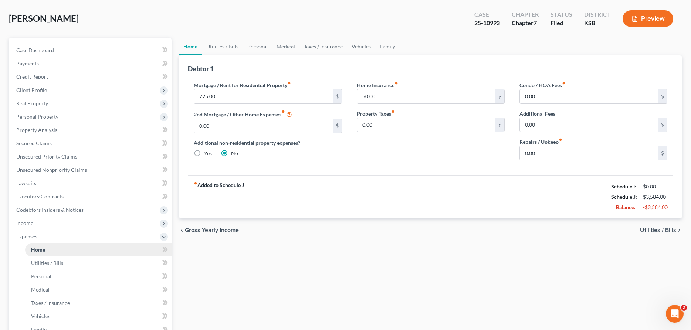
scroll to position [113, 0]
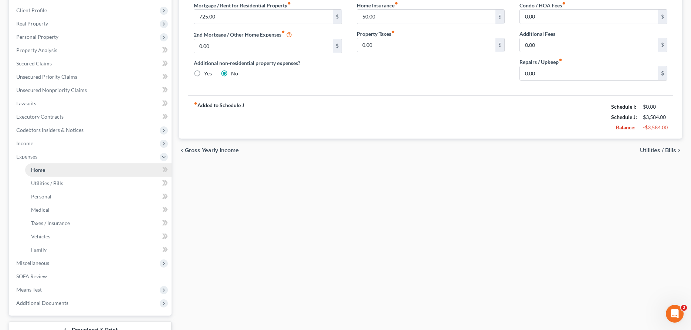
click at [65, 289] on span "Means Test" at bounding box center [90, 289] width 161 height 13
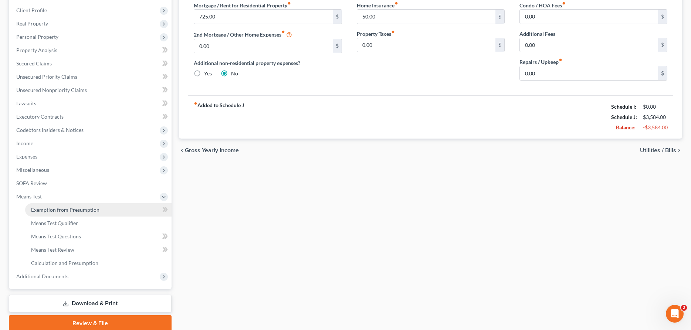
click at [73, 210] on span "Exemption from Presumption" at bounding box center [65, 210] width 68 height 6
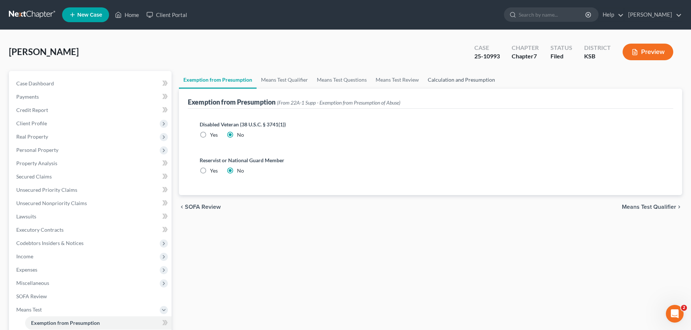
click at [469, 83] on link "Calculation and Presumption" at bounding box center [462, 80] width 76 height 18
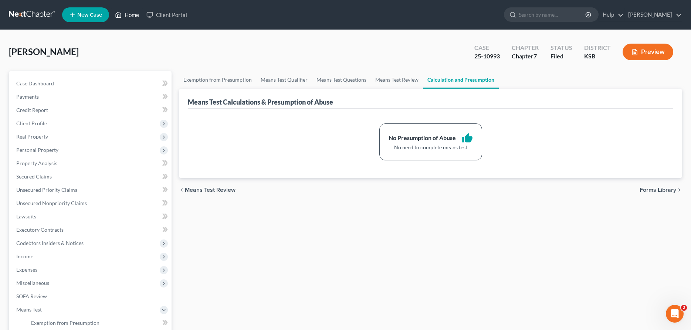
click at [138, 16] on link "Home" at bounding box center [126, 14] width 31 height 13
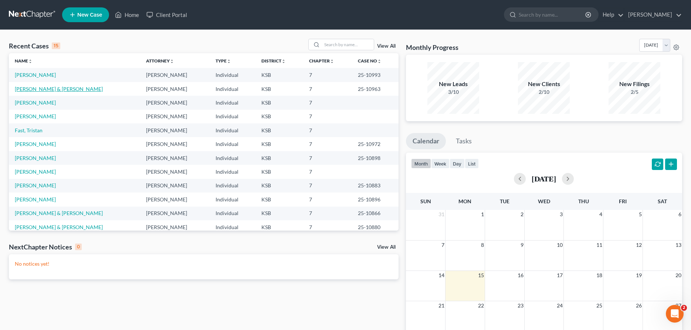
click at [26, 87] on link "[PERSON_NAME] & [PERSON_NAME]" at bounding box center [59, 89] width 88 height 6
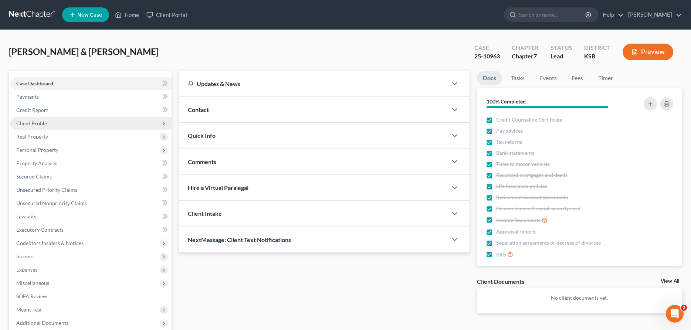
click at [46, 122] on span "Client Profile" at bounding box center [90, 123] width 161 height 13
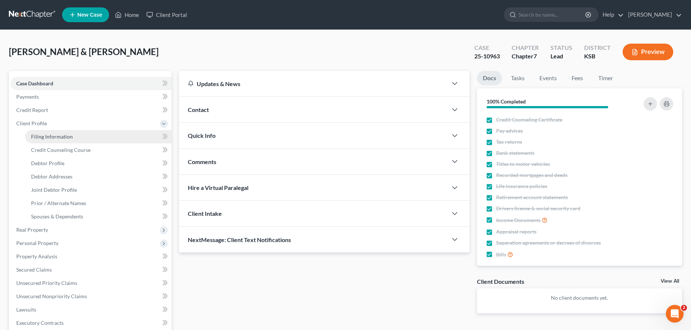
click at [65, 137] on span "Filing Information" at bounding box center [52, 137] width 42 height 6
select select "1"
select select "0"
select select "17"
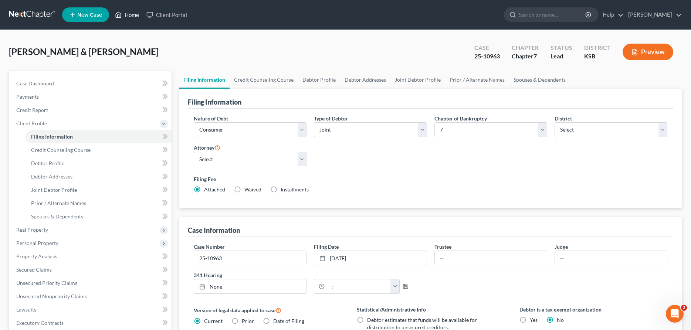
click at [138, 15] on link "Home" at bounding box center [126, 14] width 31 height 13
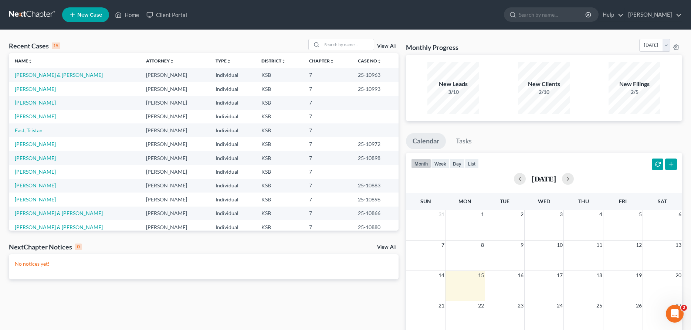
click at [31, 103] on link "[PERSON_NAME]" at bounding box center [35, 103] width 41 height 6
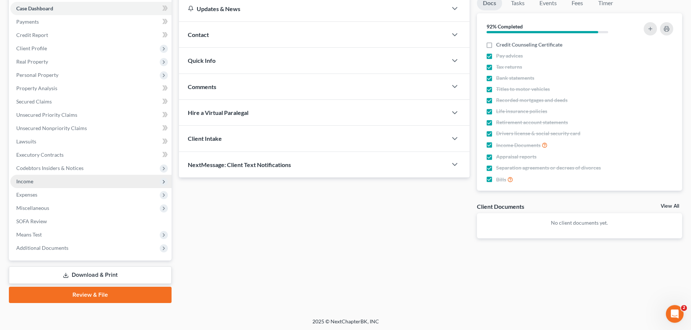
scroll to position [75, 0]
click at [38, 185] on span "Income" at bounding box center [90, 181] width 161 height 13
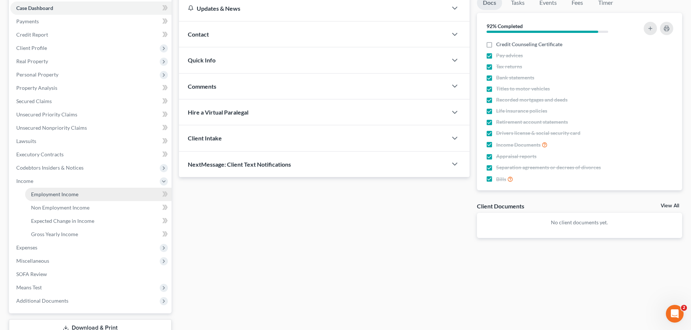
click at [51, 192] on span "Employment Income" at bounding box center [54, 194] width 47 height 6
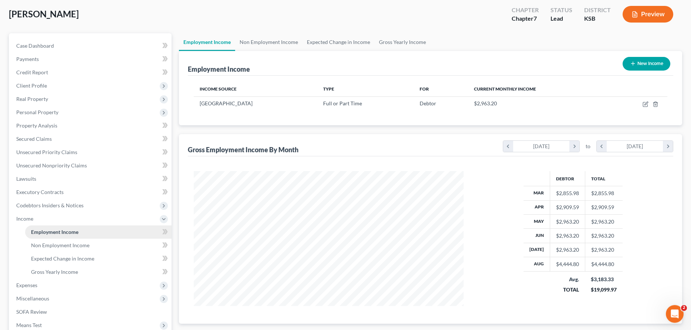
scroll to position [75, 0]
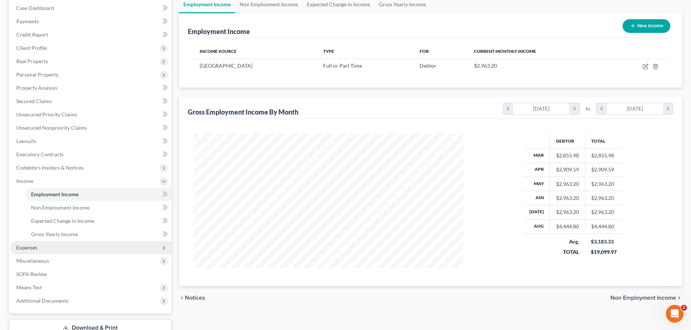
click at [30, 248] on span "Expenses" at bounding box center [26, 248] width 21 height 6
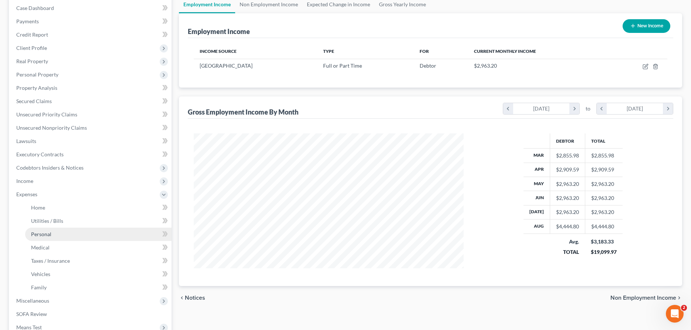
click at [76, 232] on link "Personal" at bounding box center [98, 234] width 146 height 13
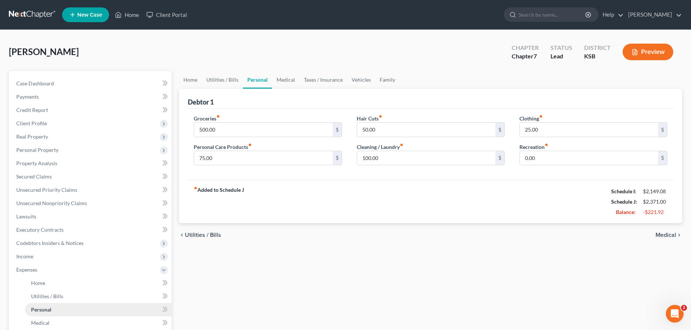
scroll to position [169, 0]
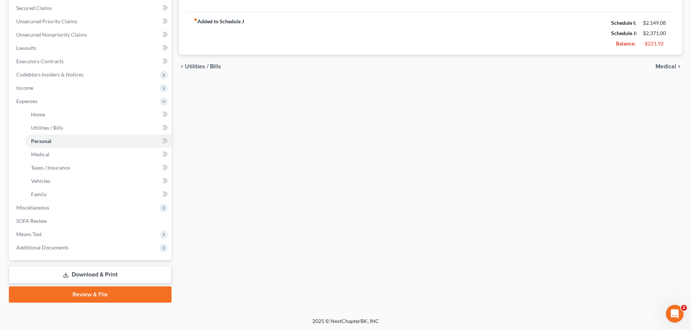
click at [74, 271] on link "Download & Print" at bounding box center [90, 274] width 163 height 17
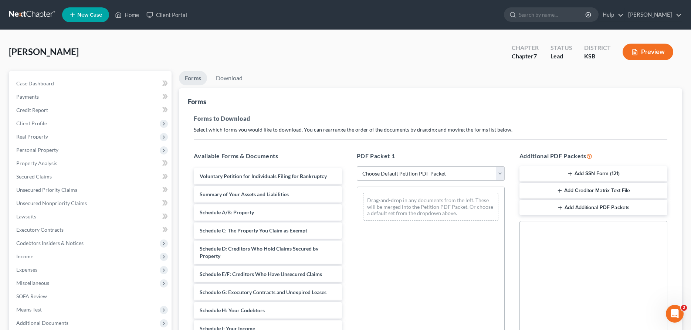
click at [357, 166] on select "Choose Default Petition PDF Packet Complete Bankruptcy Petition (all forms and …" at bounding box center [431, 173] width 148 height 15
select select "4"
click option "District of KS" at bounding box center [0, 0] width 0 height 0
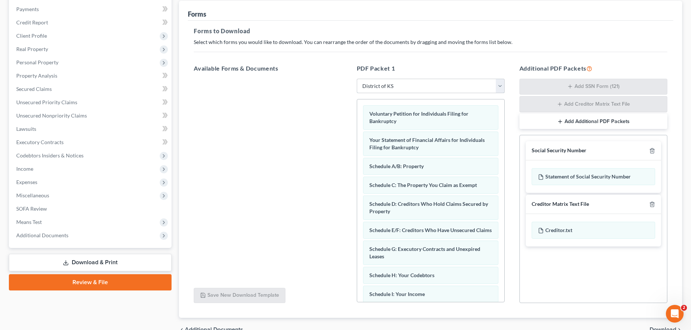
scroll to position [127, 0]
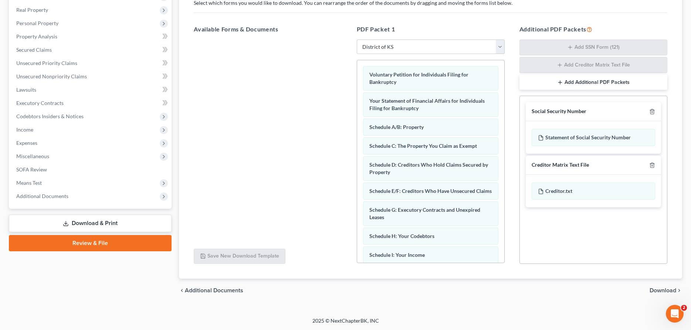
click at [669, 289] on span "Download" at bounding box center [663, 291] width 27 height 6
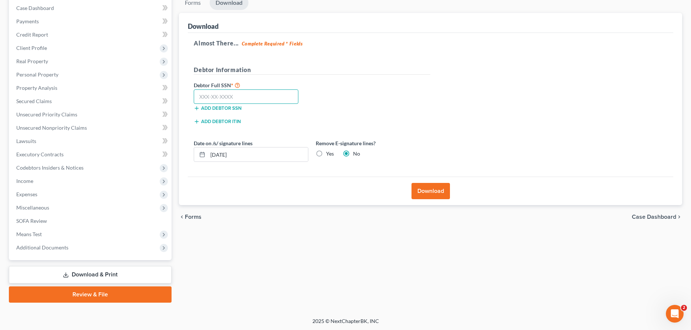
click at [263, 97] on input "text" at bounding box center [246, 97] width 105 height 15
type input "511-84-1656"
click at [437, 189] on button "Download" at bounding box center [431, 191] width 38 height 16
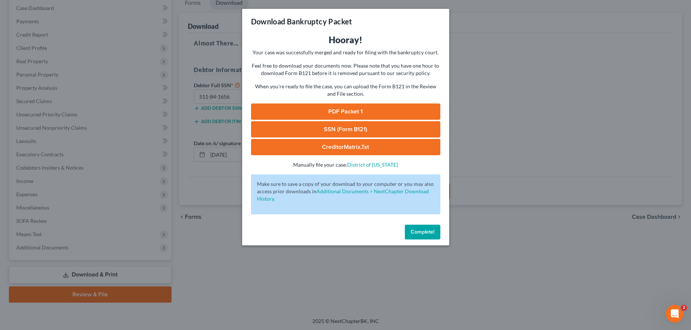
click at [370, 112] on link "PDF Packet 1" at bounding box center [345, 112] width 189 height 16
